Goal: Navigation & Orientation: Find specific page/section

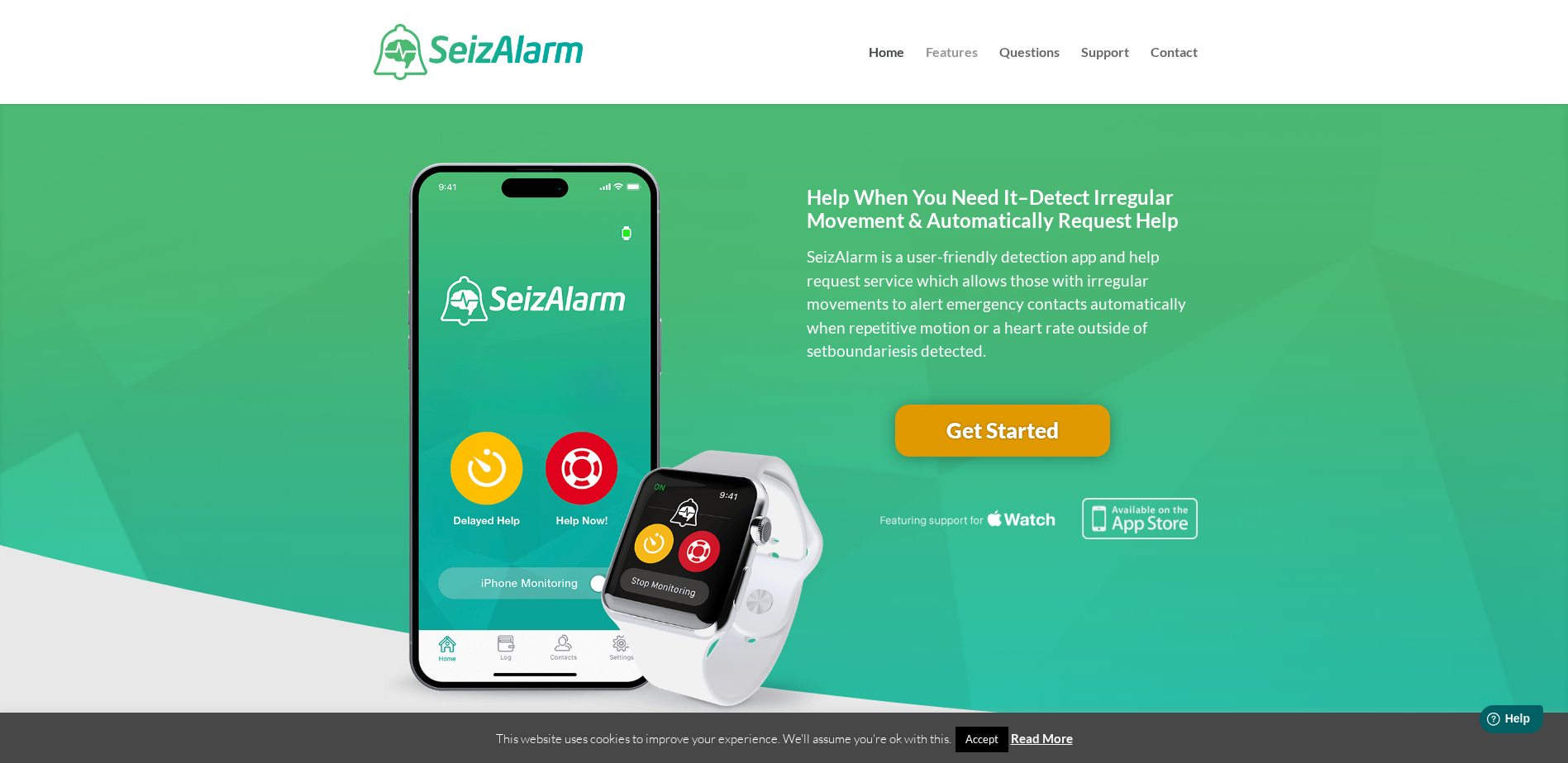
click at [958, 50] on link "Features" at bounding box center [952, 75] width 52 height 57
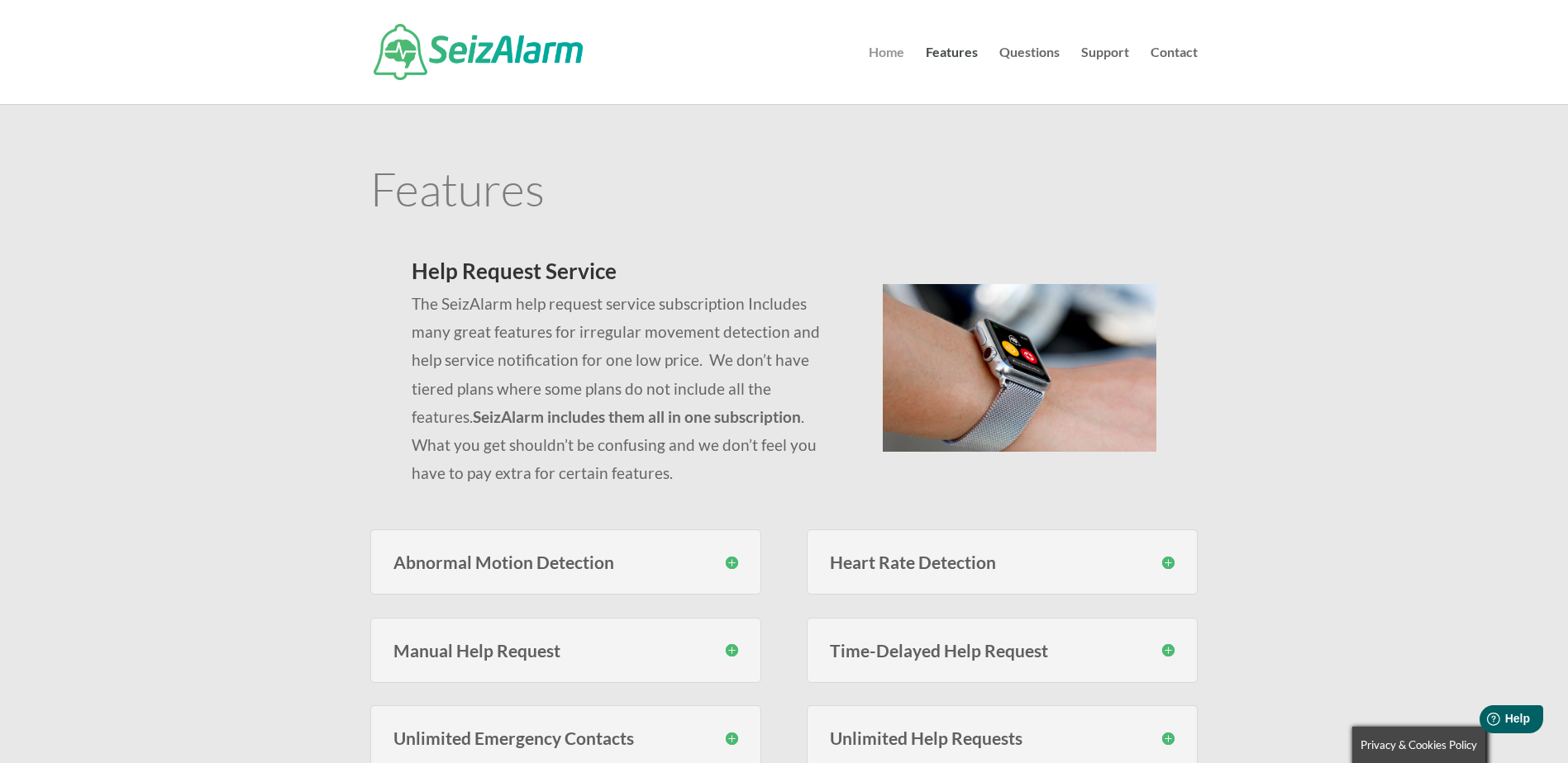
click at [891, 54] on link "Home" at bounding box center [886, 75] width 36 height 57
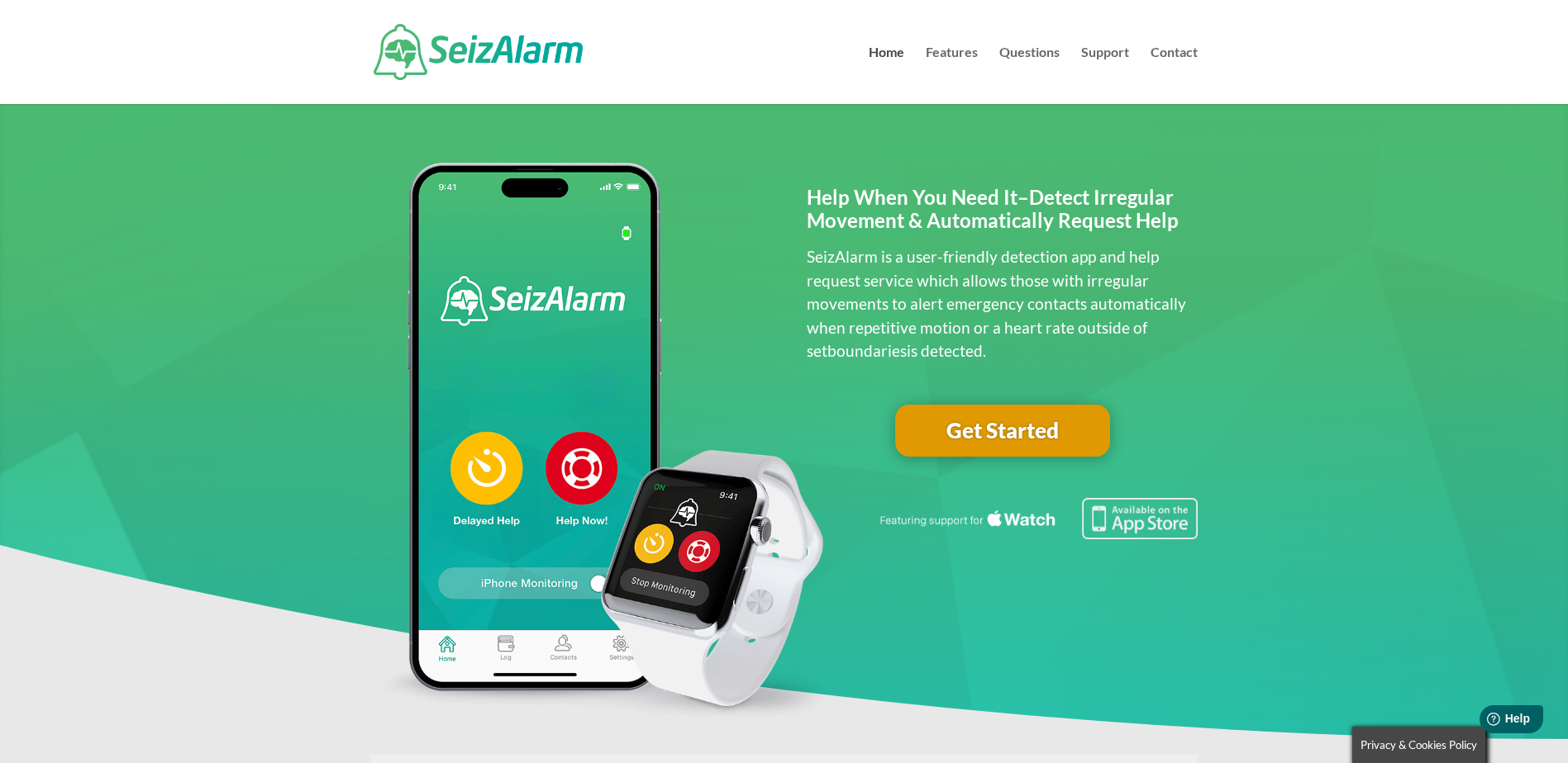
click at [1010, 429] on link "Get Started" at bounding box center [1002, 431] width 215 height 53
